Goal: Transaction & Acquisition: Book appointment/travel/reservation

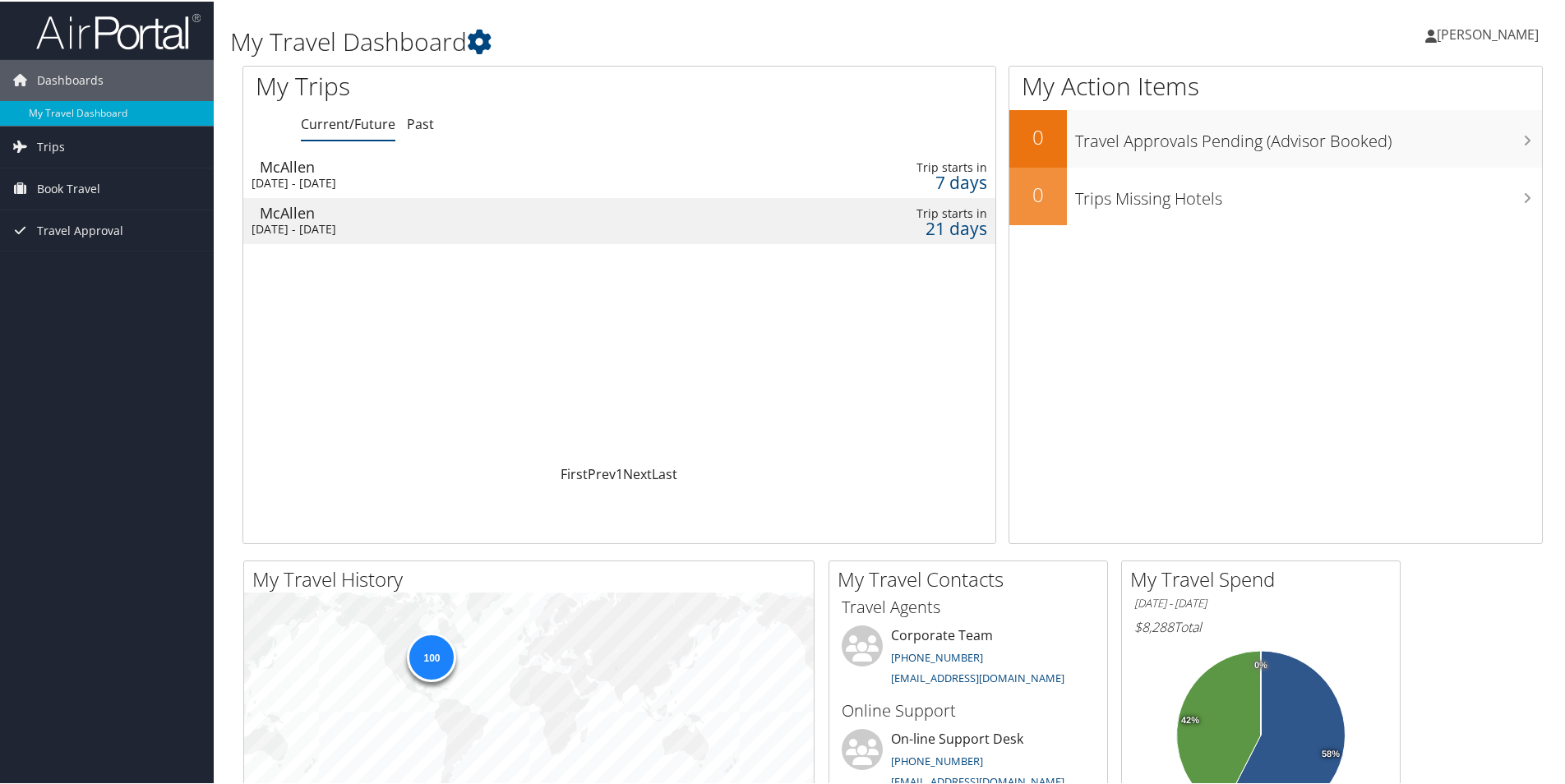
click at [394, 177] on div "Mon 13 Oct 2025 - Fri 17 Oct 2025" at bounding box center [484, 181] width 467 height 15
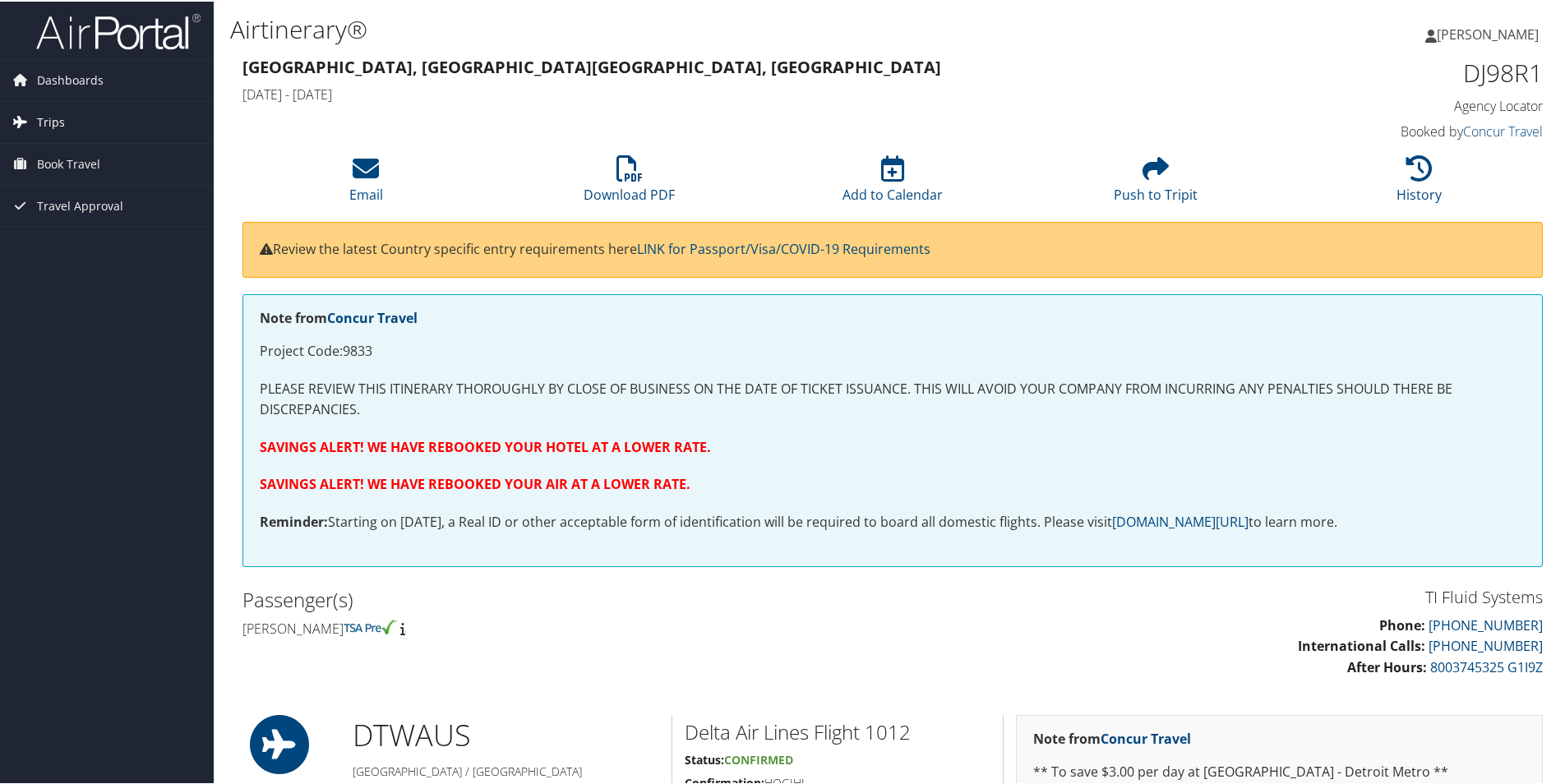
click at [57, 124] on span "Trips" at bounding box center [51, 121] width 28 height 41
click at [66, 153] on link "Current/Future Trips" at bounding box center [107, 153] width 213 height 25
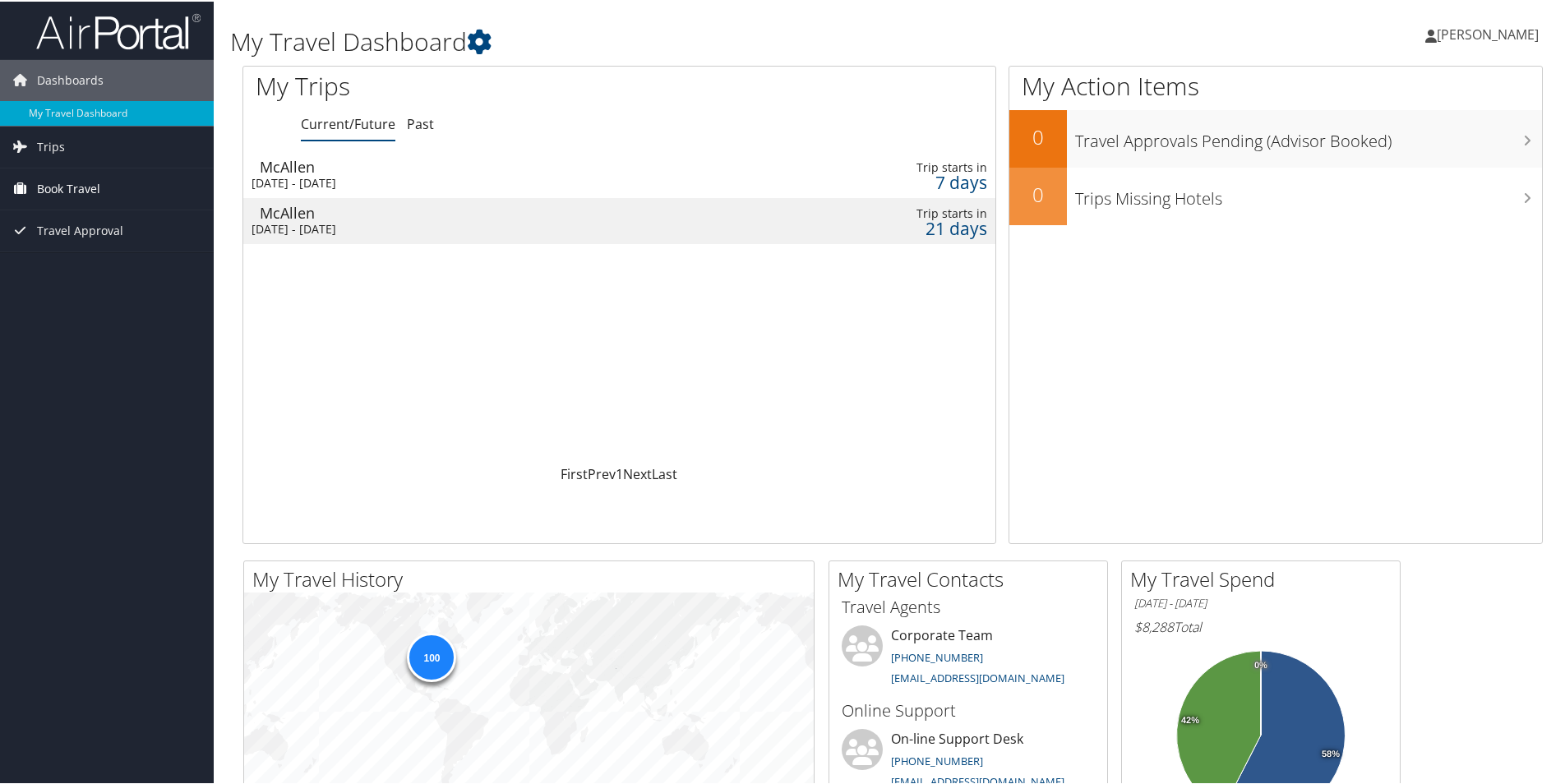
click at [50, 184] on span "Book Travel" at bounding box center [68, 186] width 63 height 41
click at [96, 277] on link "Book/Manage Online Trips" at bounding box center [107, 269] width 213 height 25
